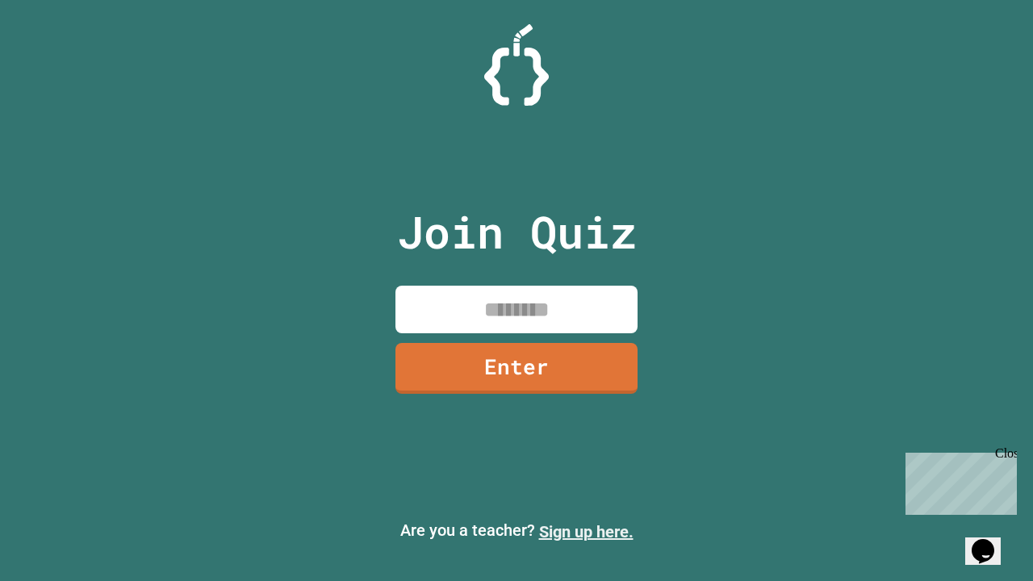
click at [586, 532] on link "Sign up here." at bounding box center [586, 531] width 94 height 19
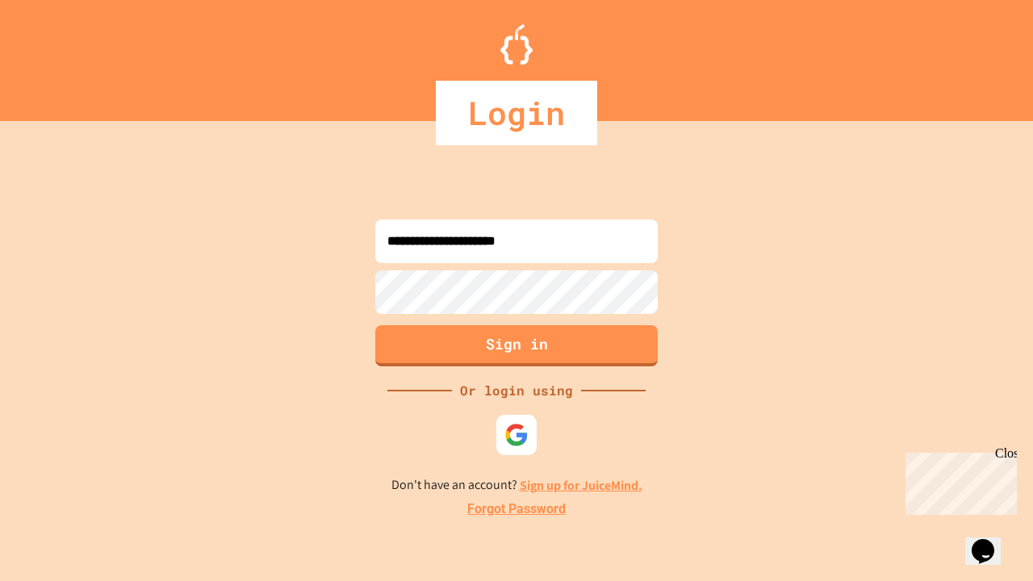
type input "**********"
